Goal: Information Seeking & Learning: Learn about a topic

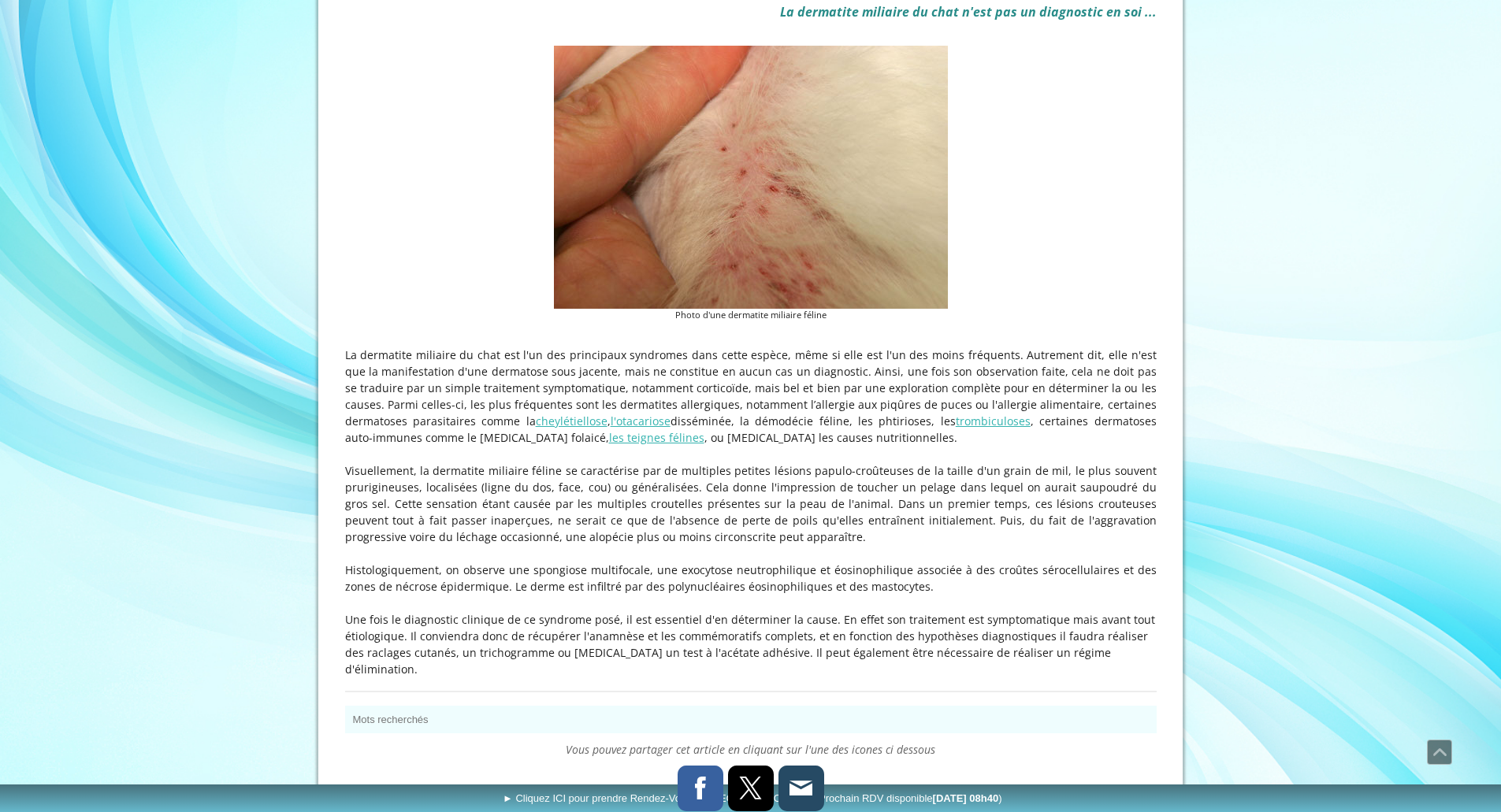
scroll to position [473, 0]
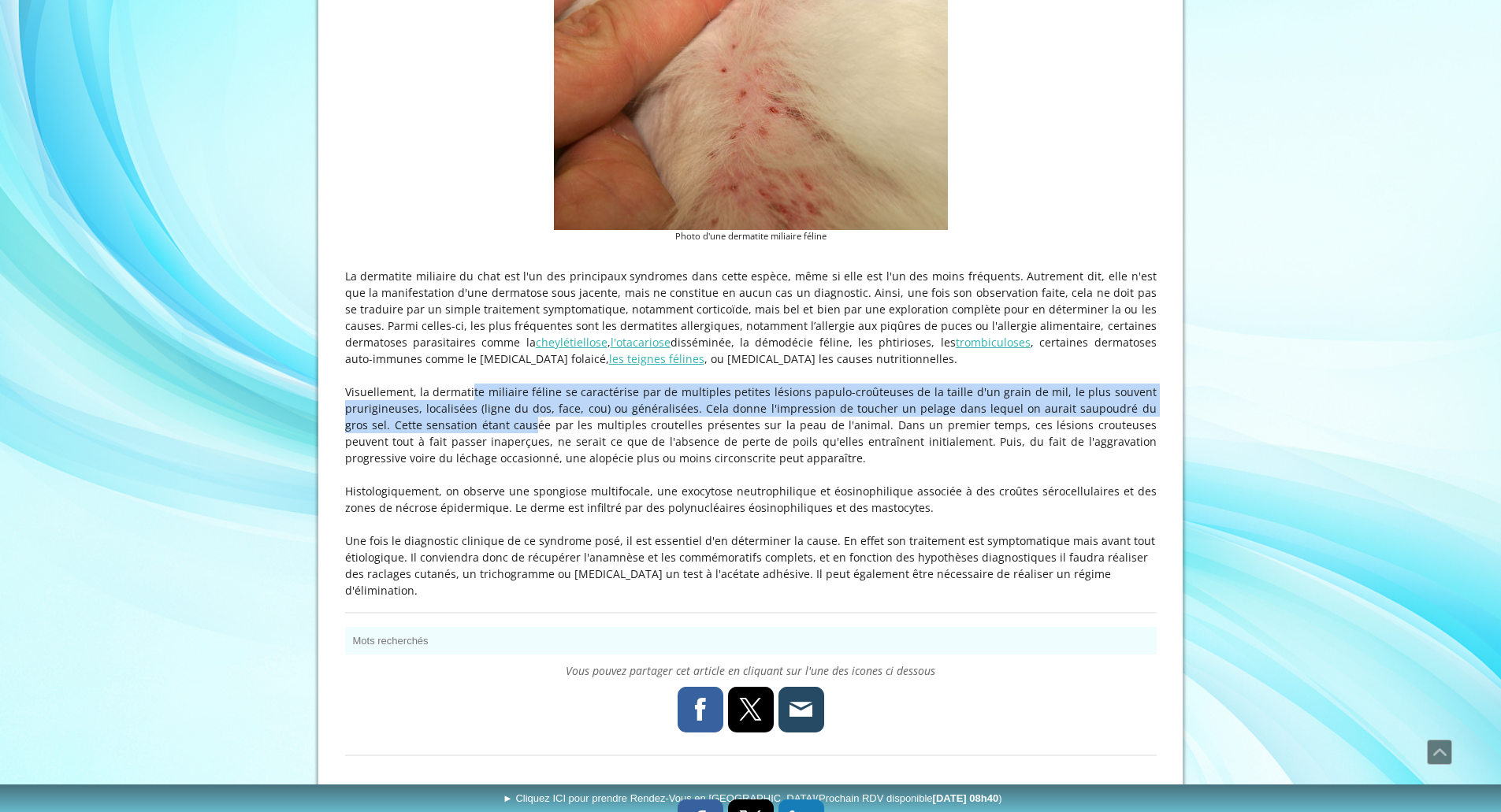
drag, startPoint x: 443, startPoint y: 388, endPoint x: 453, endPoint y: 428, distance: 41.2
click at [453, 428] on p "Visuellement, la dermatite miliaire féline se caractérise par de multiples peti…" at bounding box center [750, 425] width 811 height 83
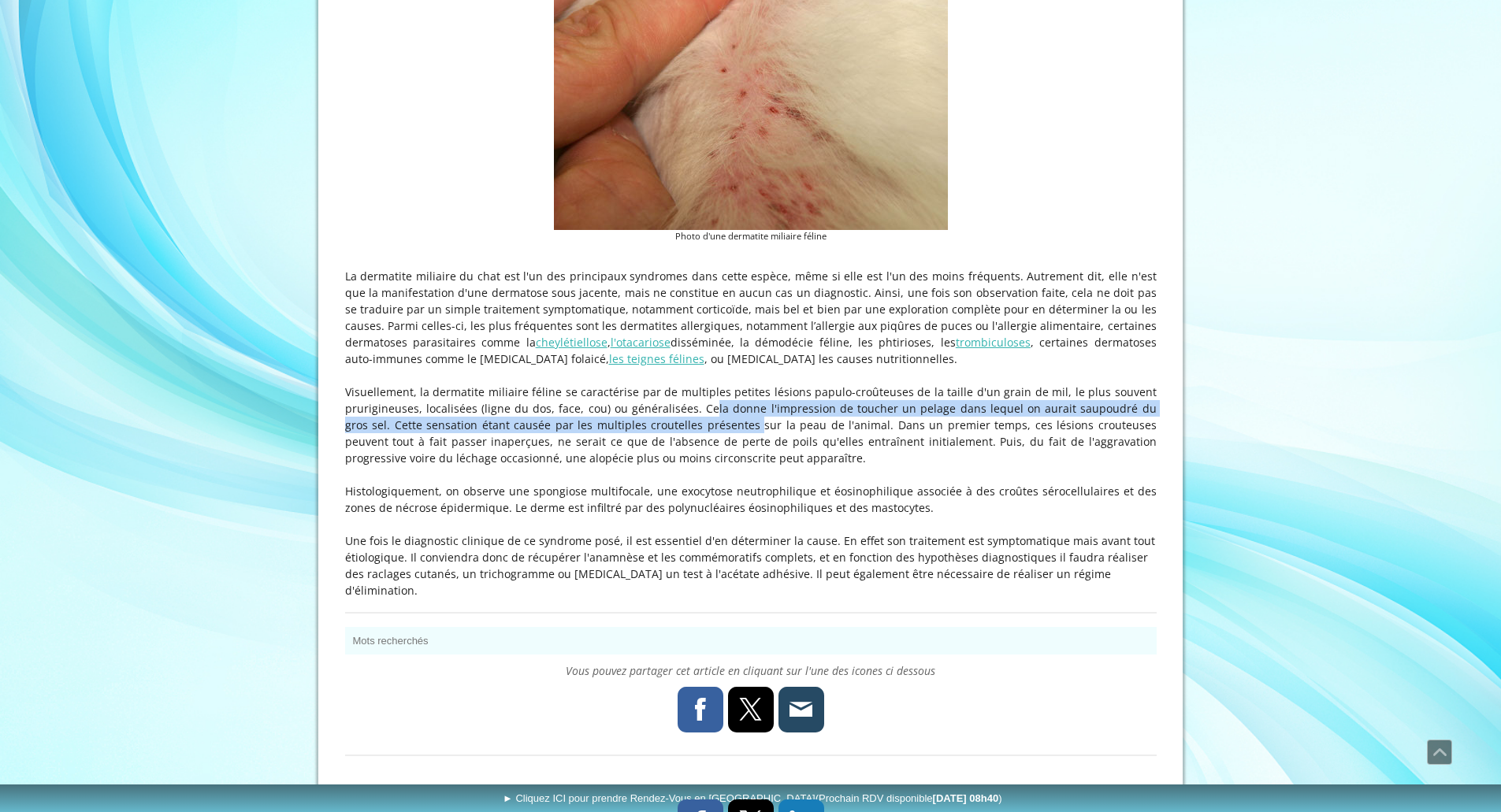
drag, startPoint x: 670, startPoint y: 414, endPoint x: 668, endPoint y: 441, distance: 27.1
click at [668, 437] on p "Visuellement, la dermatite miliaire féline se caractérise par de multiples peti…" at bounding box center [750, 425] width 811 height 83
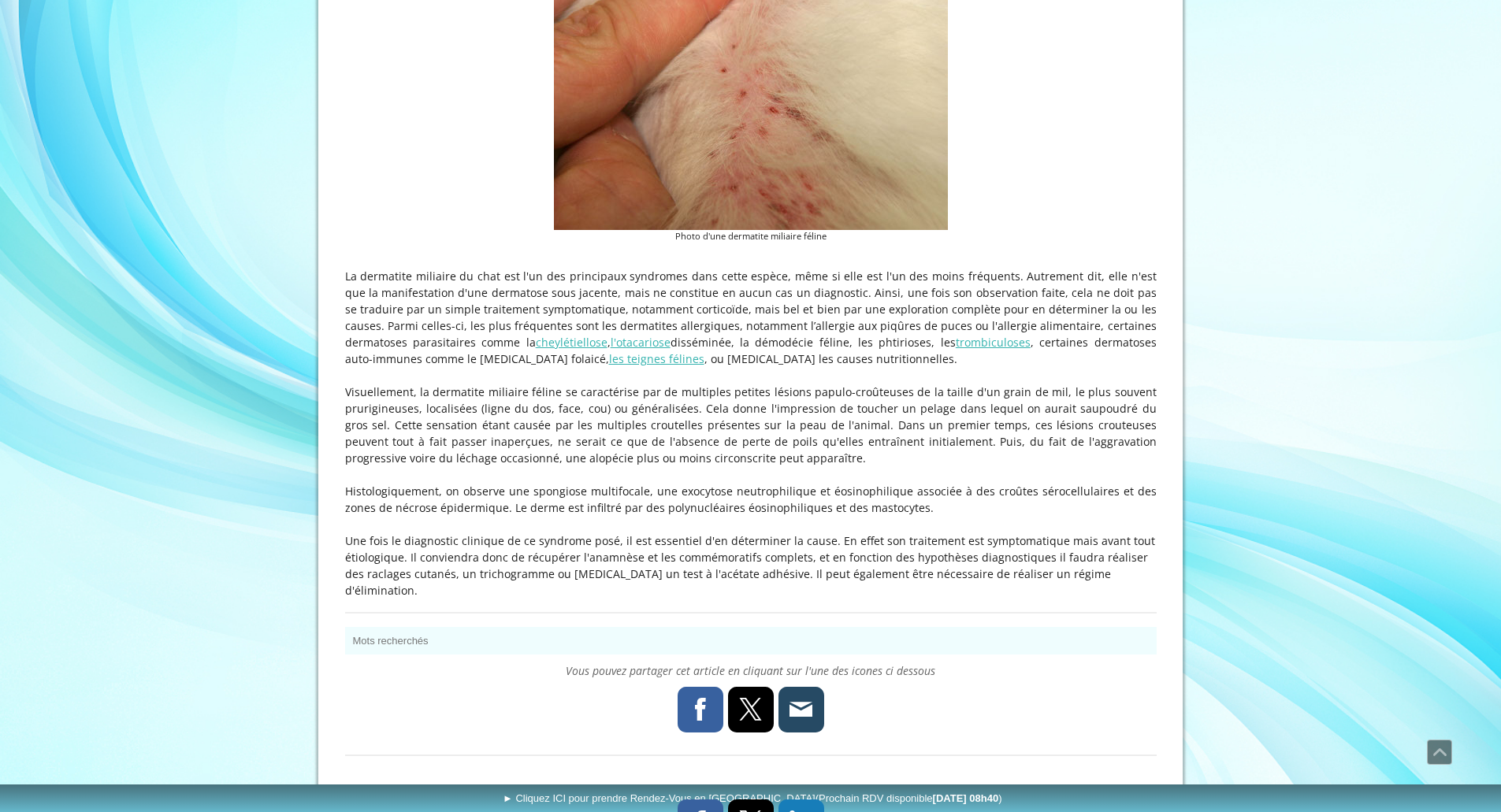
click at [677, 456] on p "Visuellement, la dermatite miliaire féline se caractérise par de multiples peti…" at bounding box center [750, 425] width 811 height 83
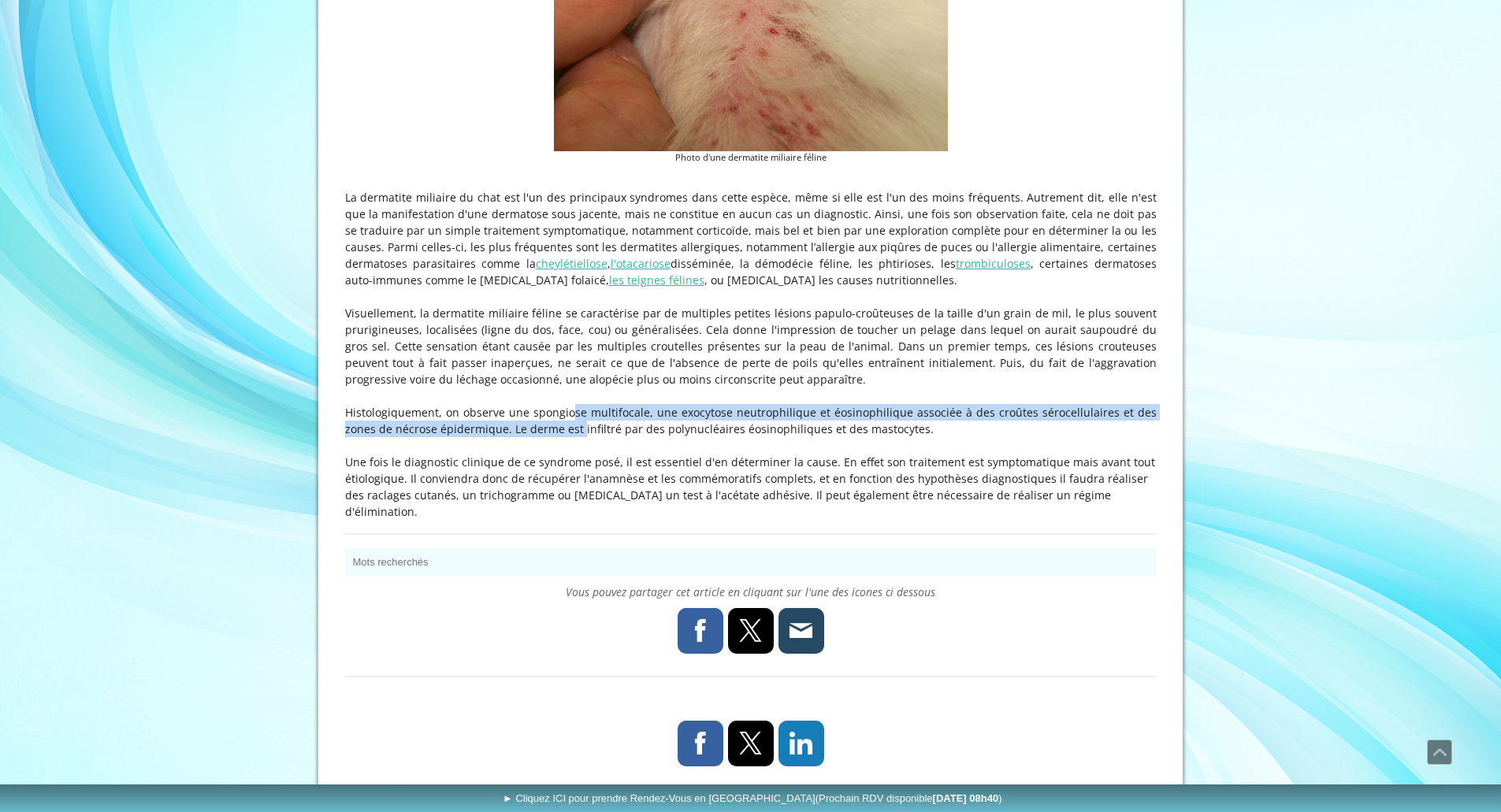
drag, startPoint x: 540, startPoint y: 420, endPoint x: 536, endPoint y: 438, distance: 18.4
click at [536, 438] on p "Histologiquement, on observe une spongiose multifocale, une exocytose neutrophi…" at bounding box center [750, 420] width 811 height 33
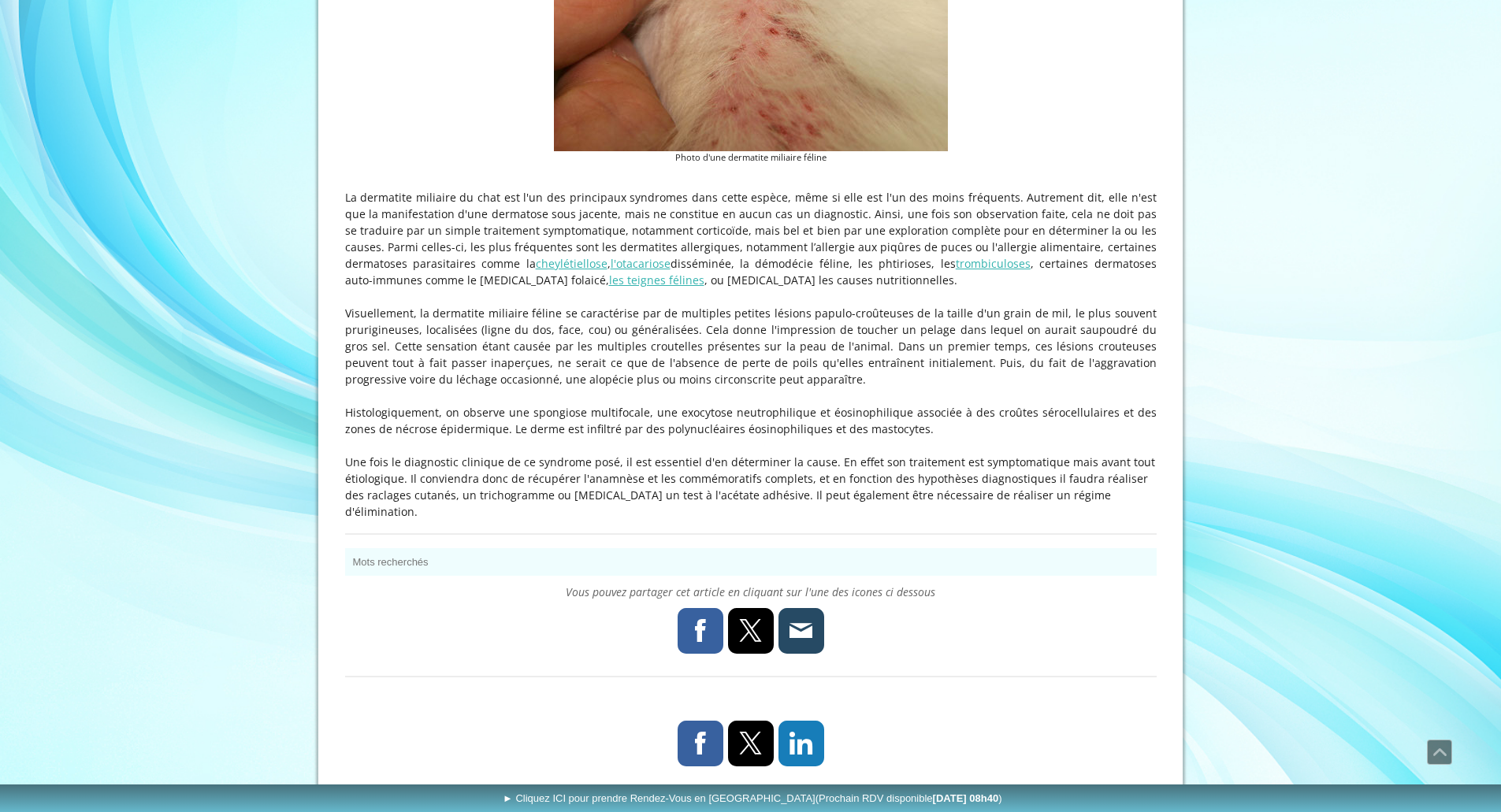
click at [536, 438] on p at bounding box center [750, 446] width 811 height 16
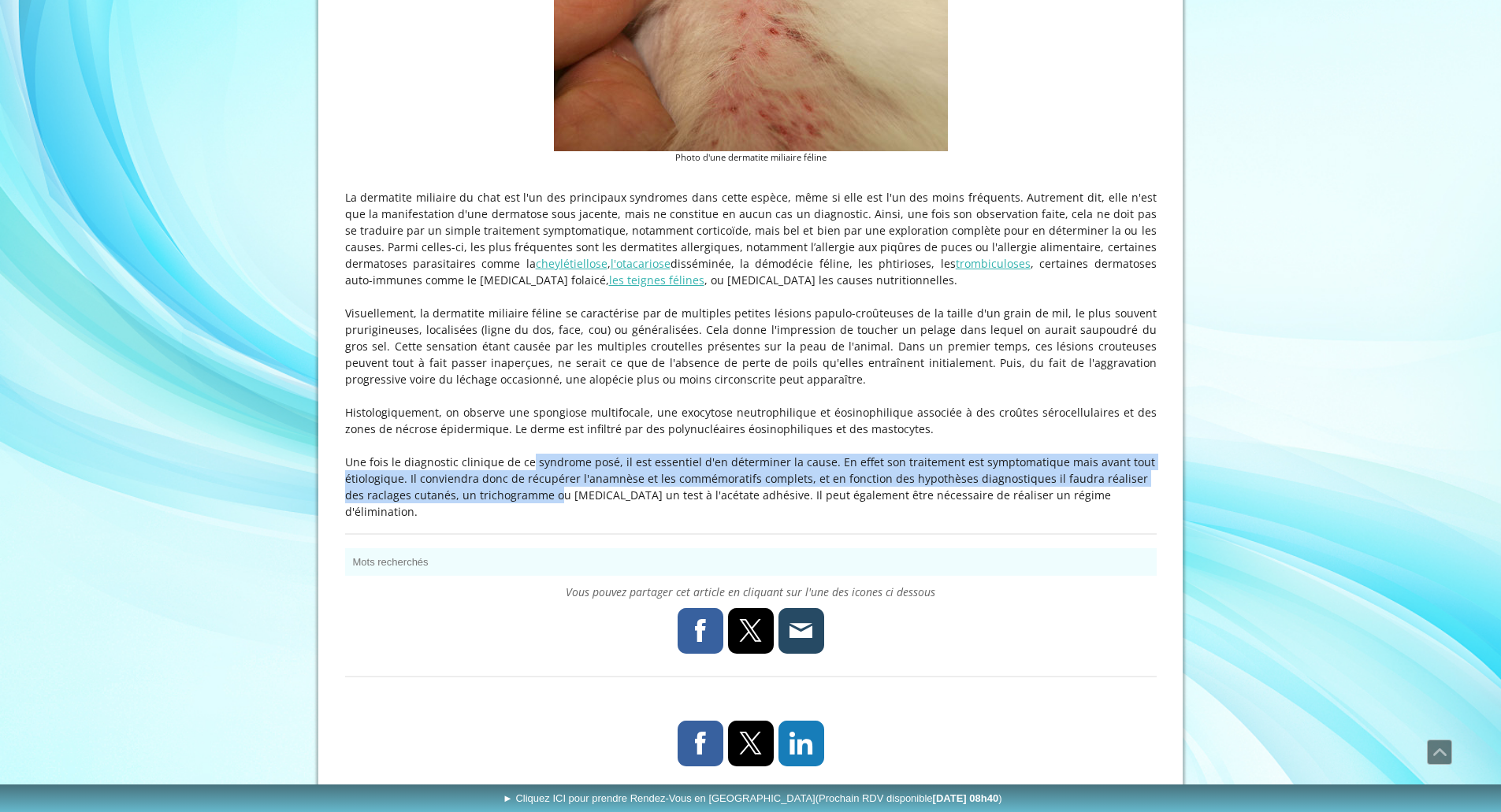
drag, startPoint x: 499, startPoint y: 459, endPoint x: 496, endPoint y: 499, distance: 40.1
click at [496, 499] on p "Une fois le diagnostic clinique de ce syndrome posé, il est essentiel d'en déte…" at bounding box center [750, 486] width 811 height 66
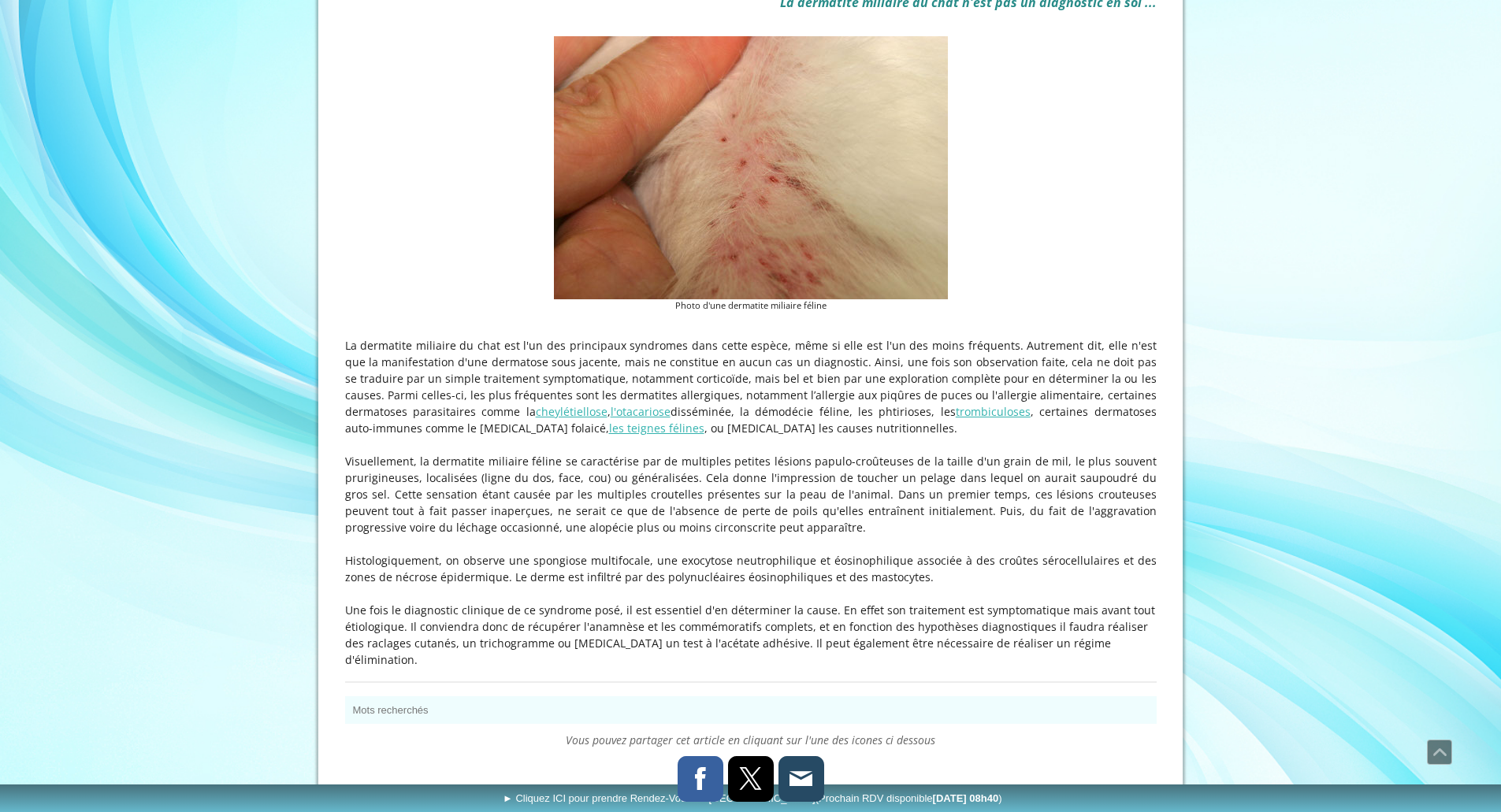
scroll to position [394, 0]
